Goal: Task Accomplishment & Management: Manage account settings

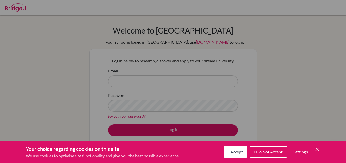
click at [234, 148] on button "I Accept" at bounding box center [236, 151] width 24 height 11
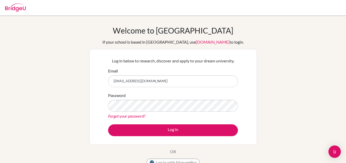
type input "[EMAIL_ADDRESS][DOMAIN_NAME]"
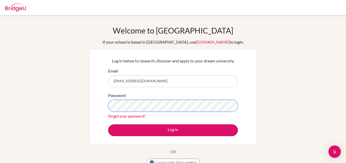
click at [108, 125] on button "Log in" at bounding box center [173, 131] width 130 height 12
